Goal: Obtain resource: Download file/media

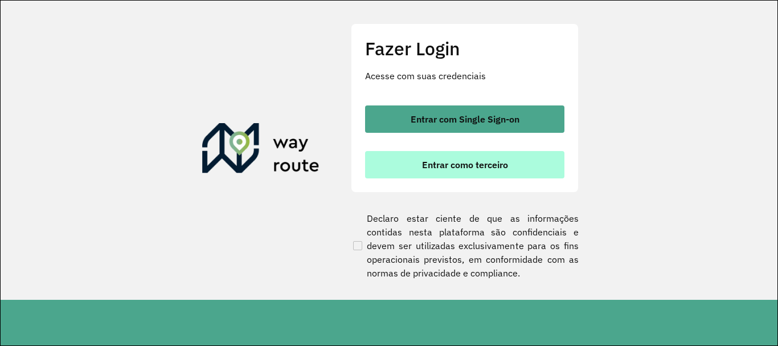
click at [463, 165] on span "Entrar como terceiro" at bounding box center [465, 164] width 86 height 9
click at [427, 171] on button "Entrar como terceiro" at bounding box center [464, 164] width 199 height 27
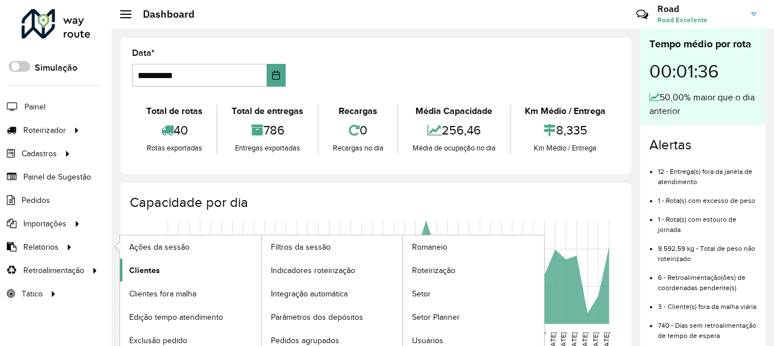
click at [149, 271] on span "Clientes" at bounding box center [144, 270] width 31 height 12
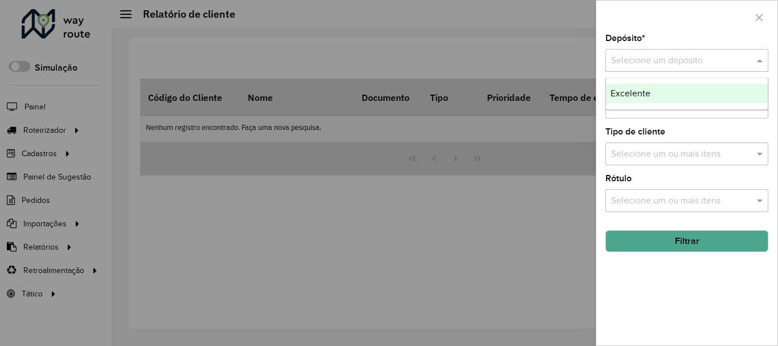
click at [691, 53] on div "Selecione um depósito" at bounding box center [686, 60] width 163 height 23
click at [666, 90] on div "Excelente" at bounding box center [687, 93] width 162 height 19
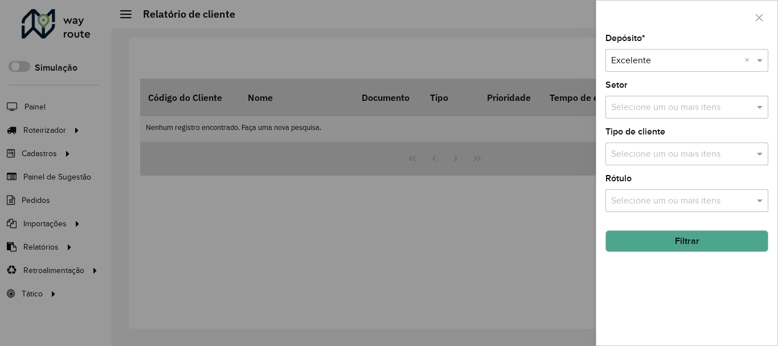
click at [685, 242] on button "Filtrar" at bounding box center [686, 241] width 163 height 22
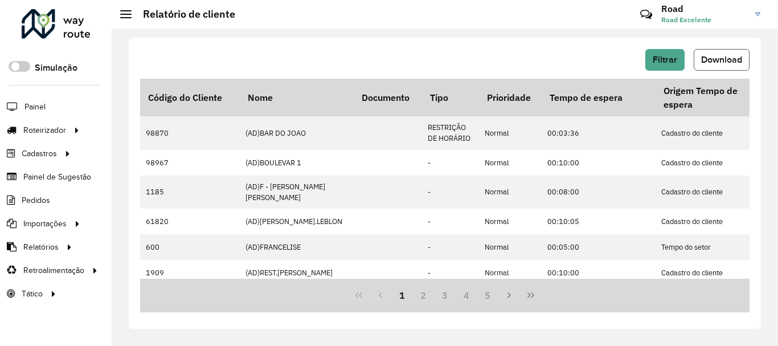
click at [720, 61] on span "Download" at bounding box center [721, 60] width 41 height 10
